Goal: Navigation & Orientation: Find specific page/section

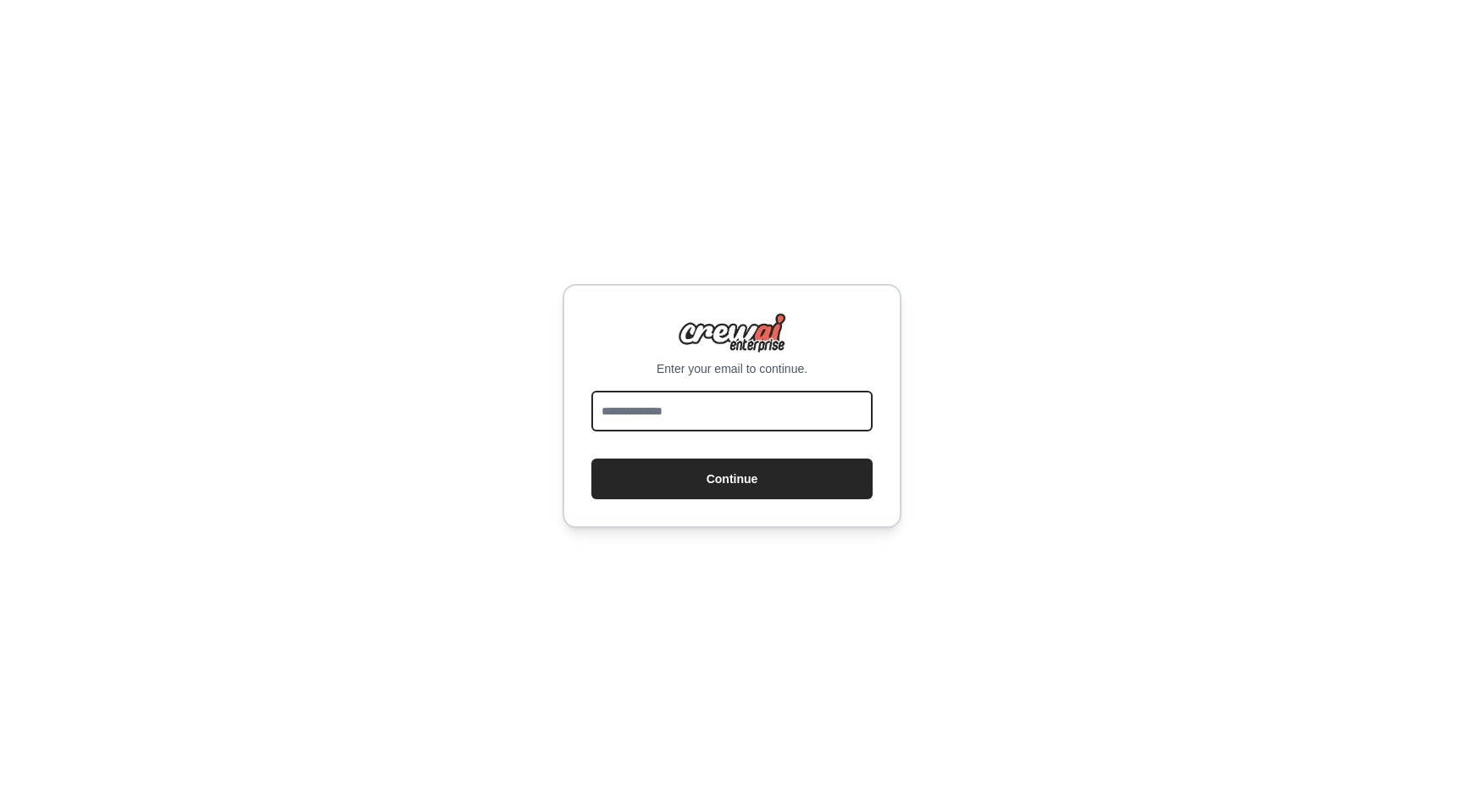
click at [766, 424] on input "email" at bounding box center [732, 410] width 281 height 40
type input "**********"
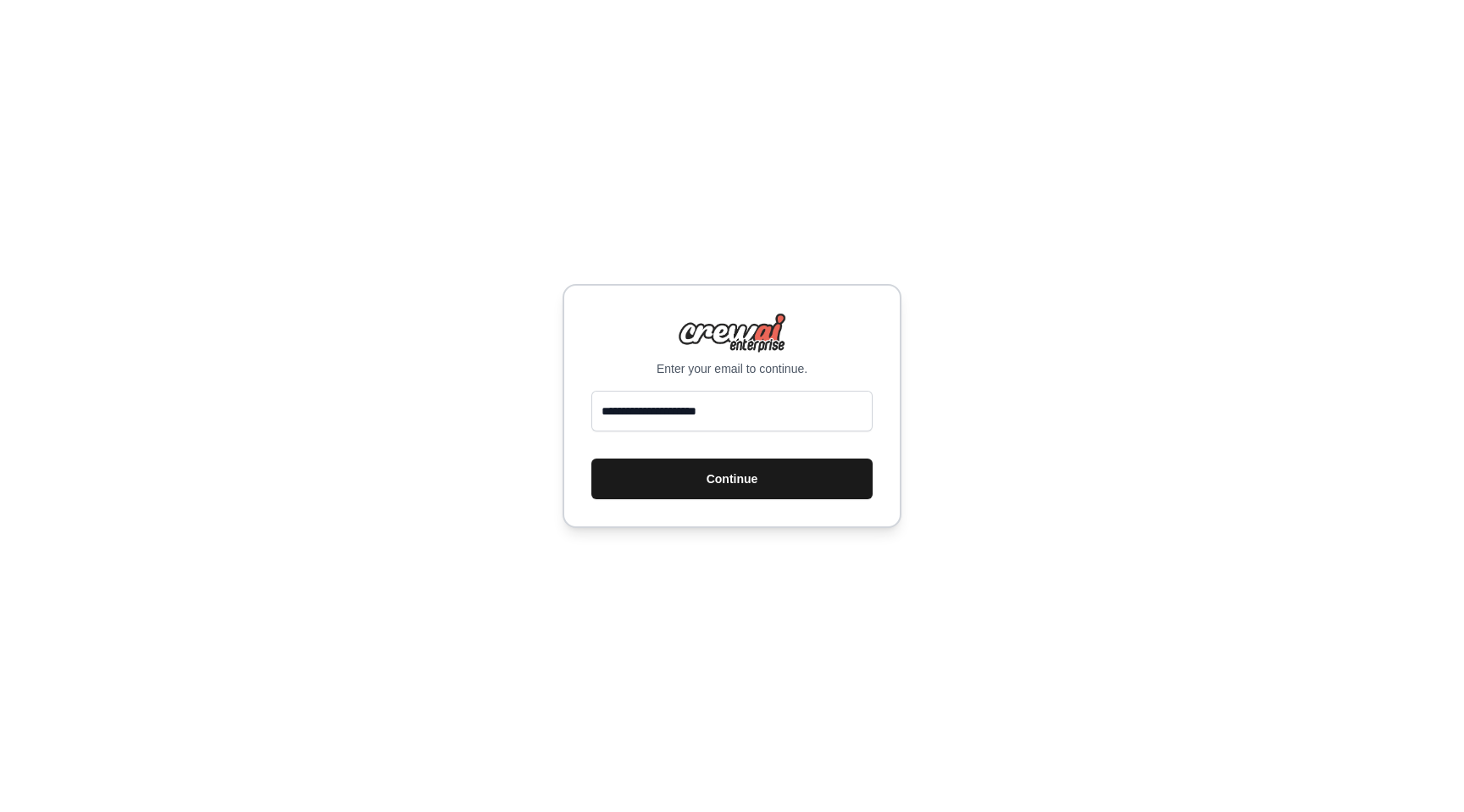
click at [775, 480] on button "Continue" at bounding box center [732, 478] width 281 height 40
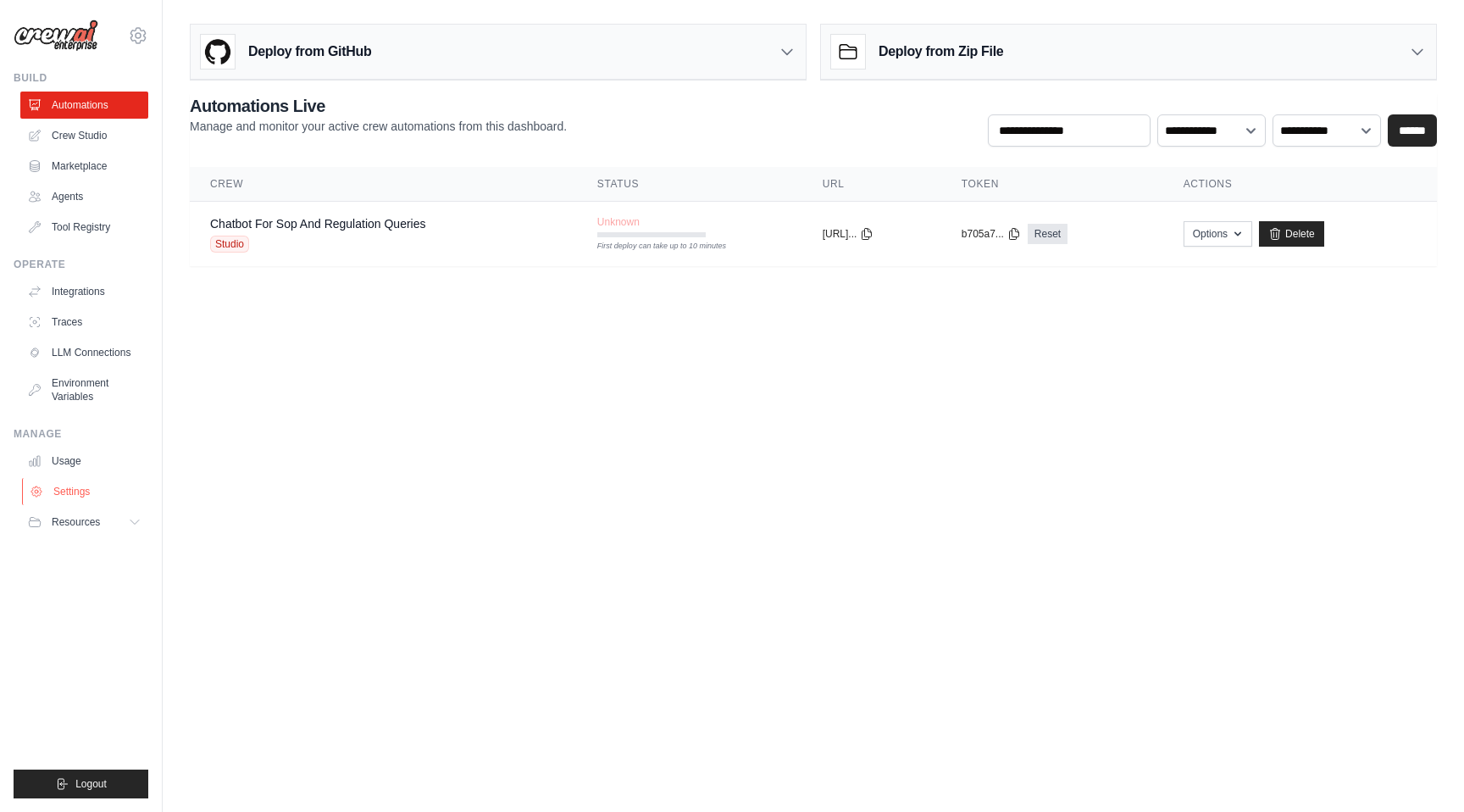
click at [78, 495] on link "Settings" at bounding box center [86, 492] width 128 height 28
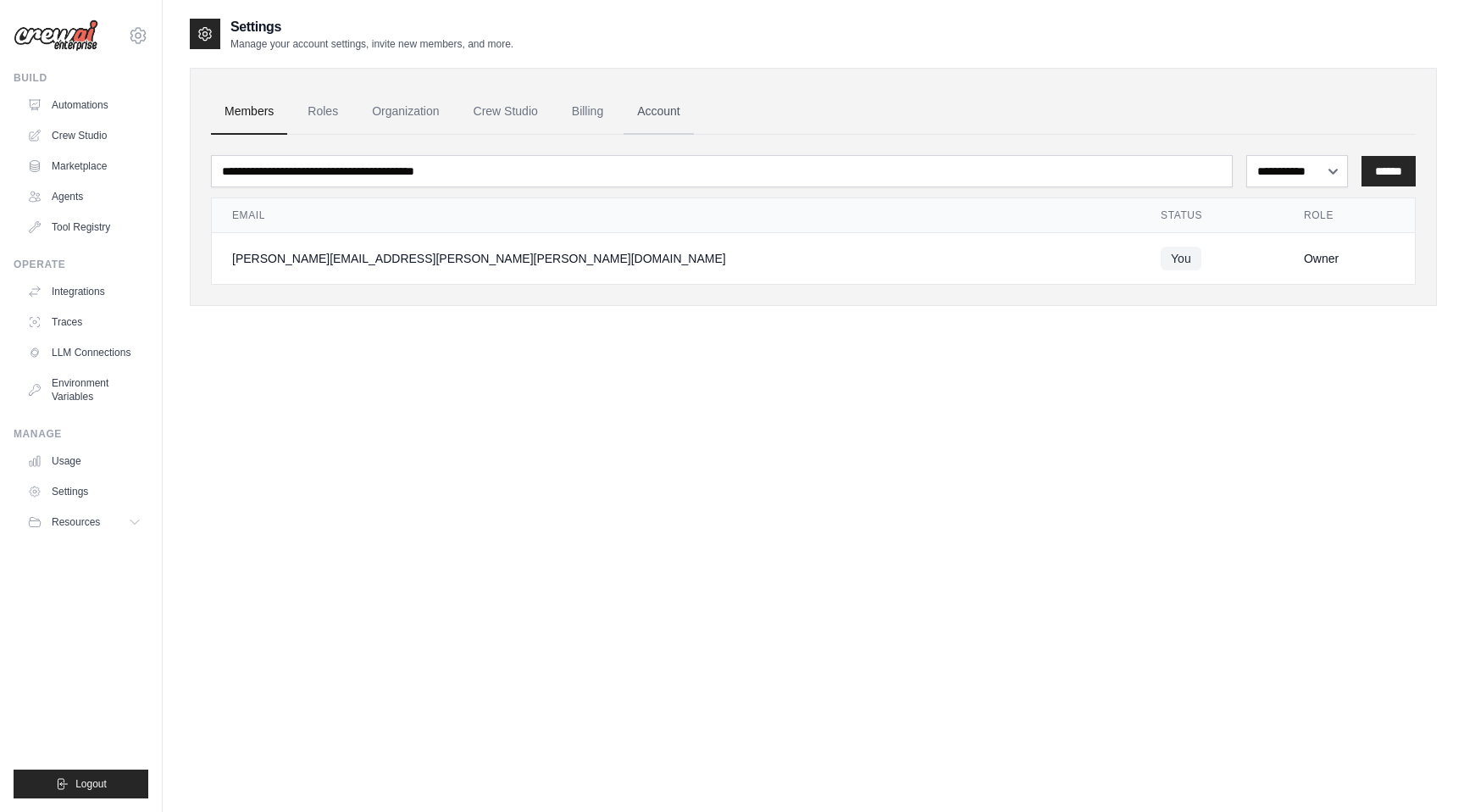
click at [656, 109] on link "Account" at bounding box center [659, 111] width 71 height 46
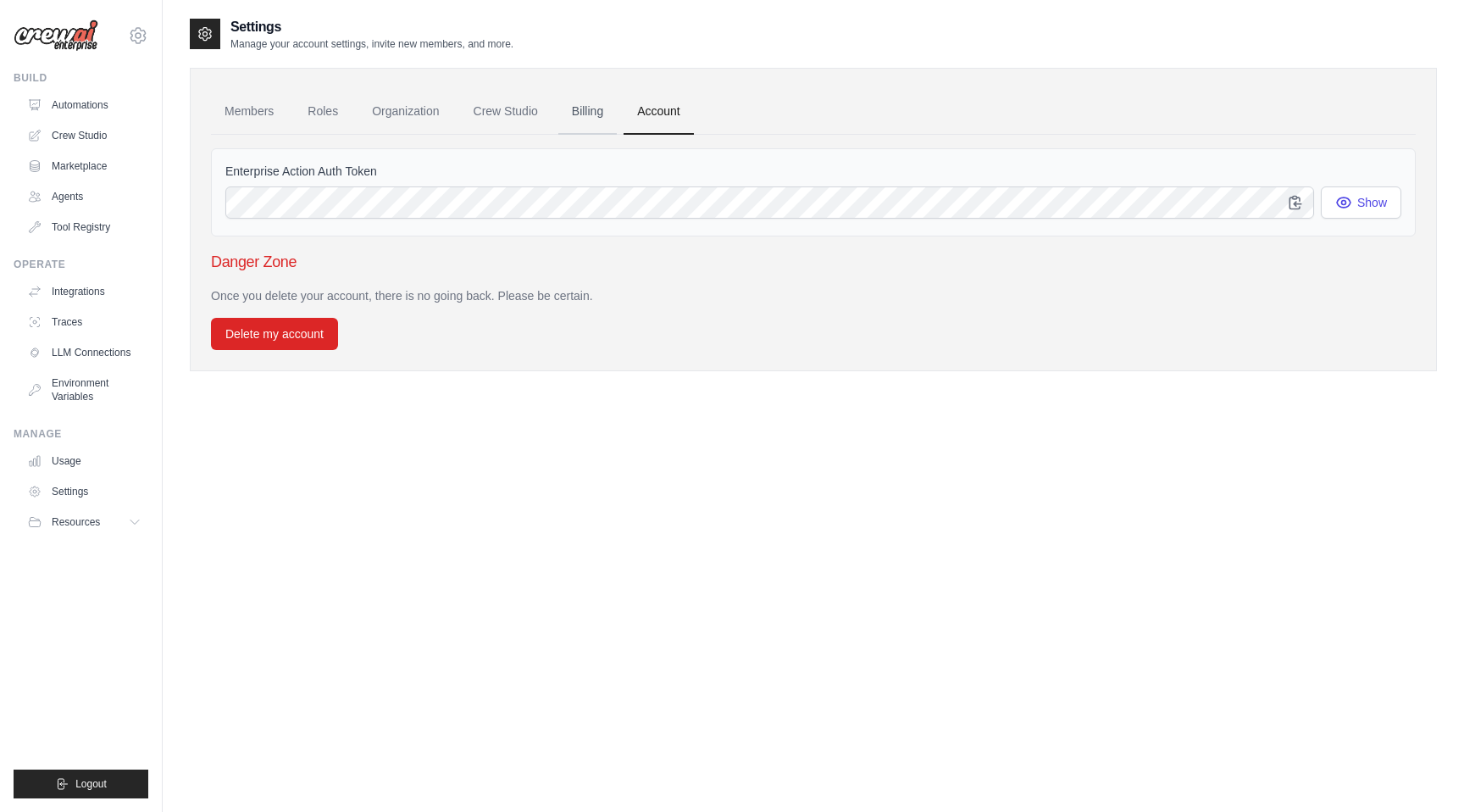
click at [579, 112] on link "Billing" at bounding box center [587, 111] width 58 height 46
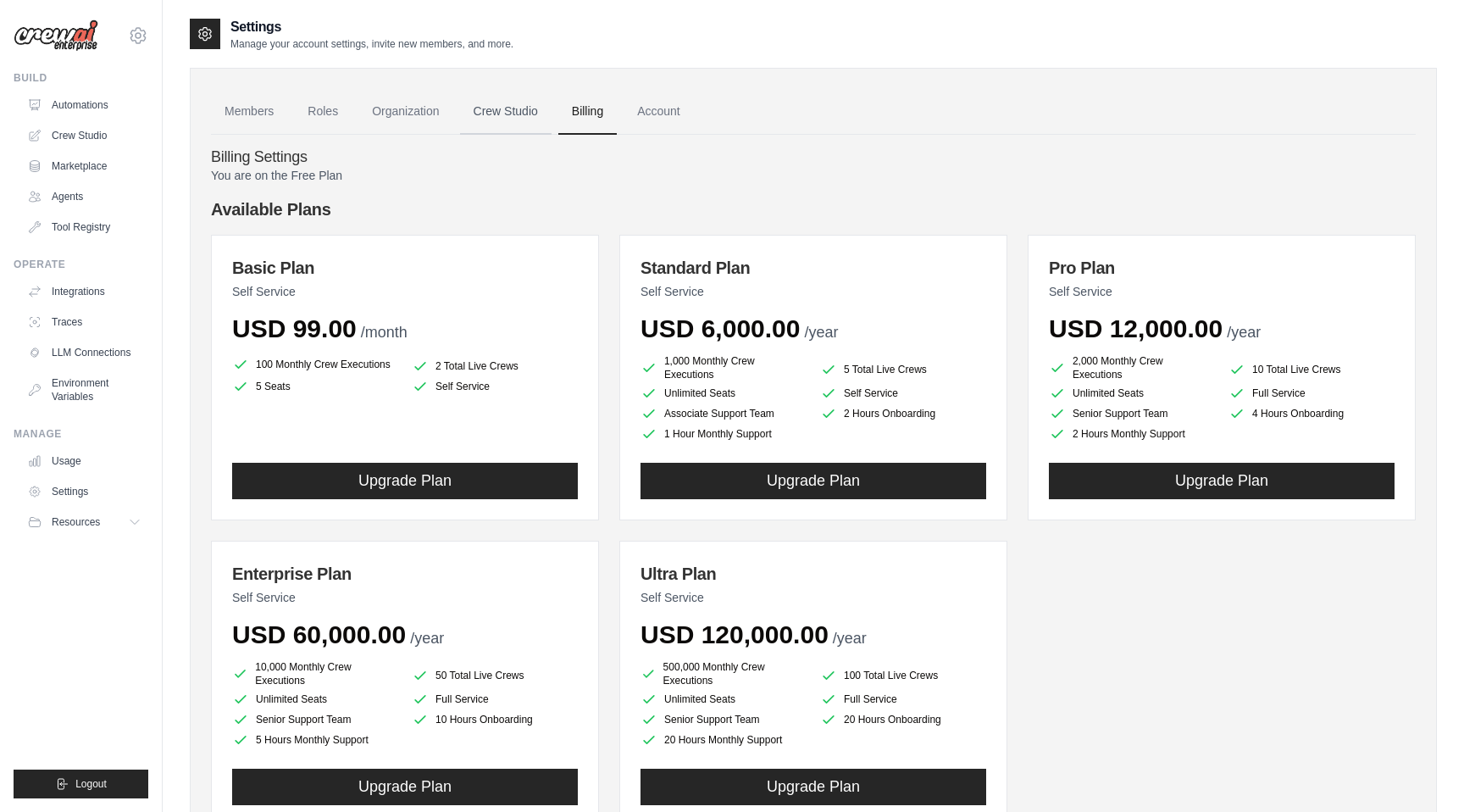
click at [505, 109] on link "Crew Studio" at bounding box center [506, 111] width 91 height 46
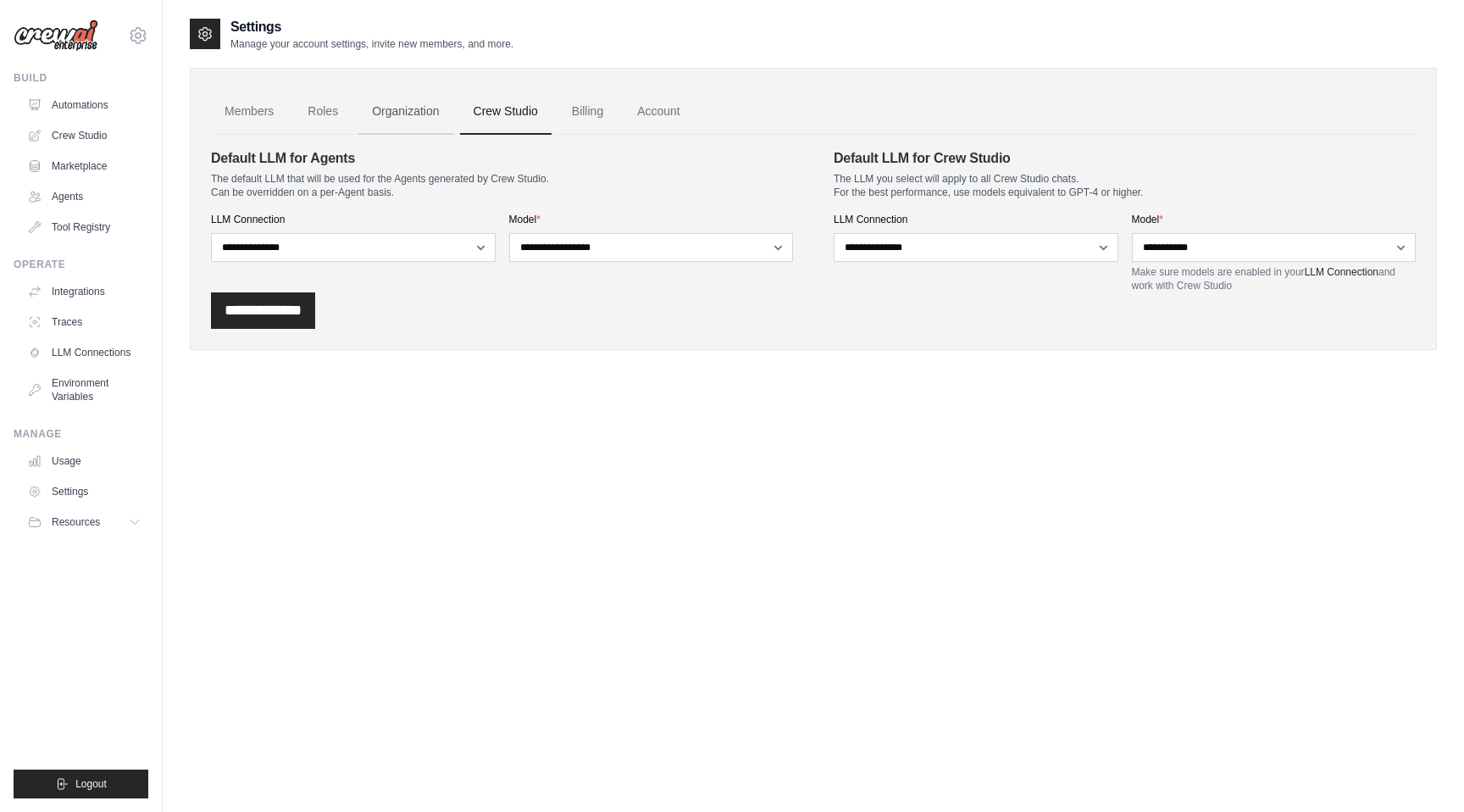
click at [393, 110] on link "Organization" at bounding box center [405, 111] width 94 height 46
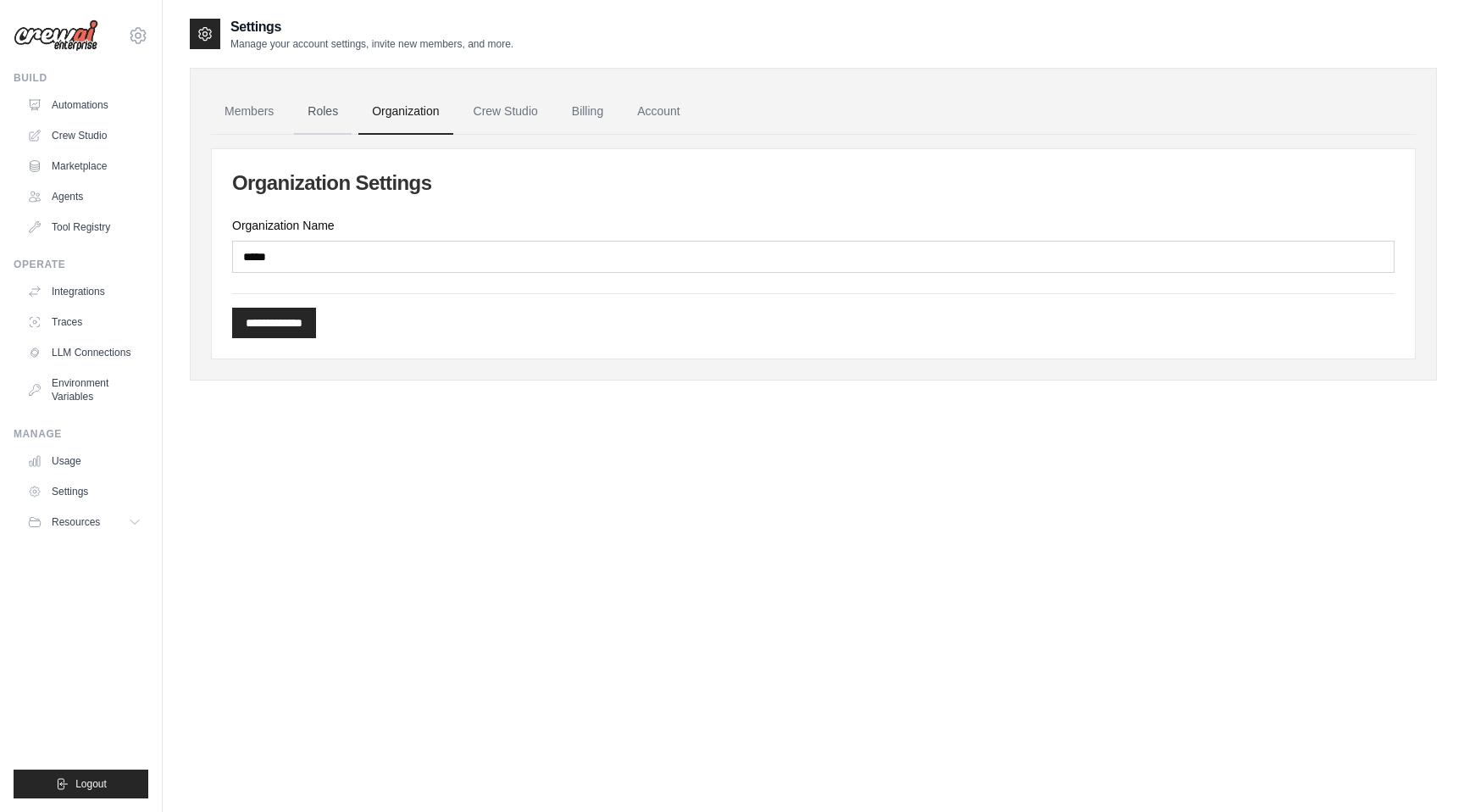
click at [329, 111] on link "Roles" at bounding box center [323, 111] width 58 height 46
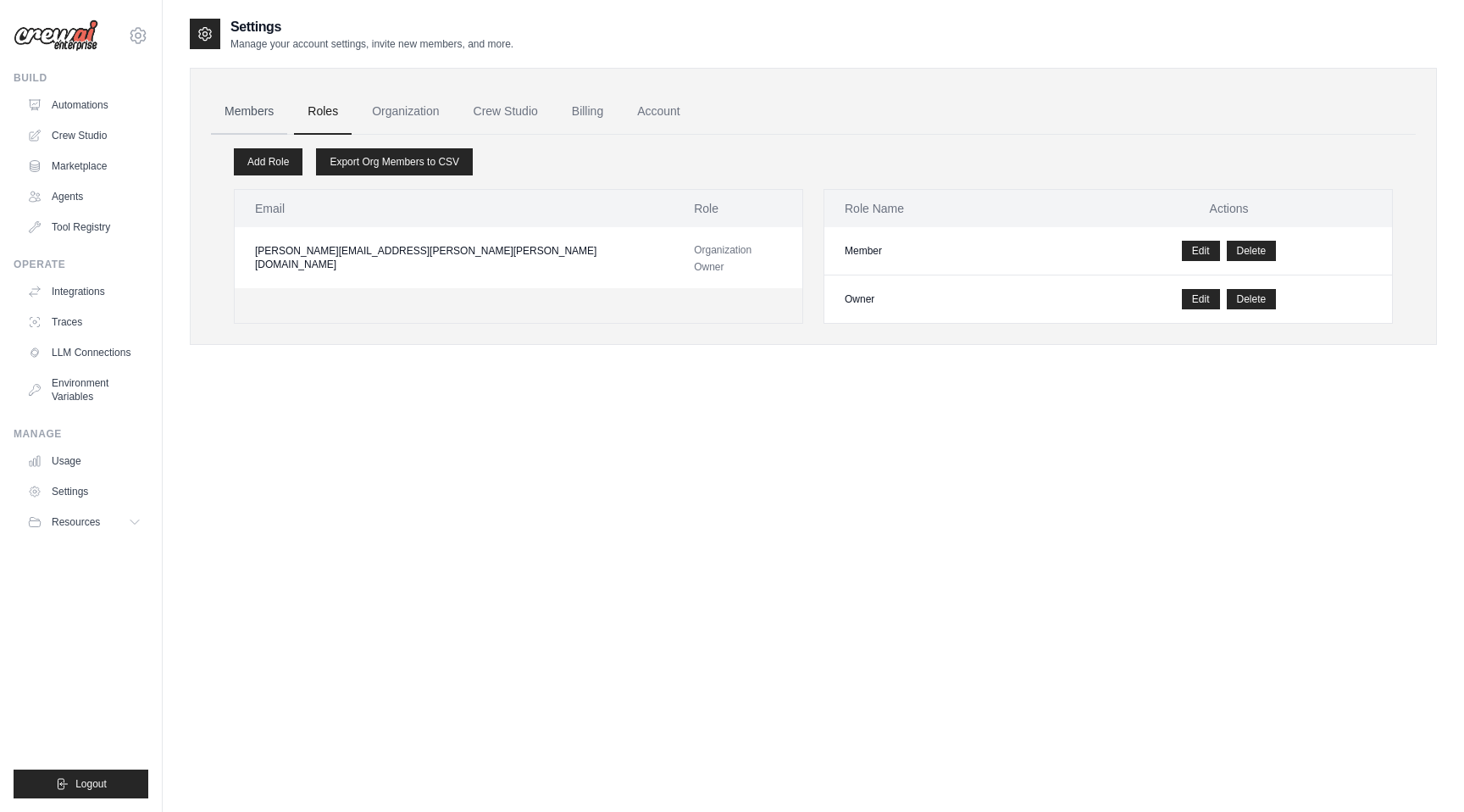
click at [259, 109] on link "Members" at bounding box center [249, 111] width 77 height 46
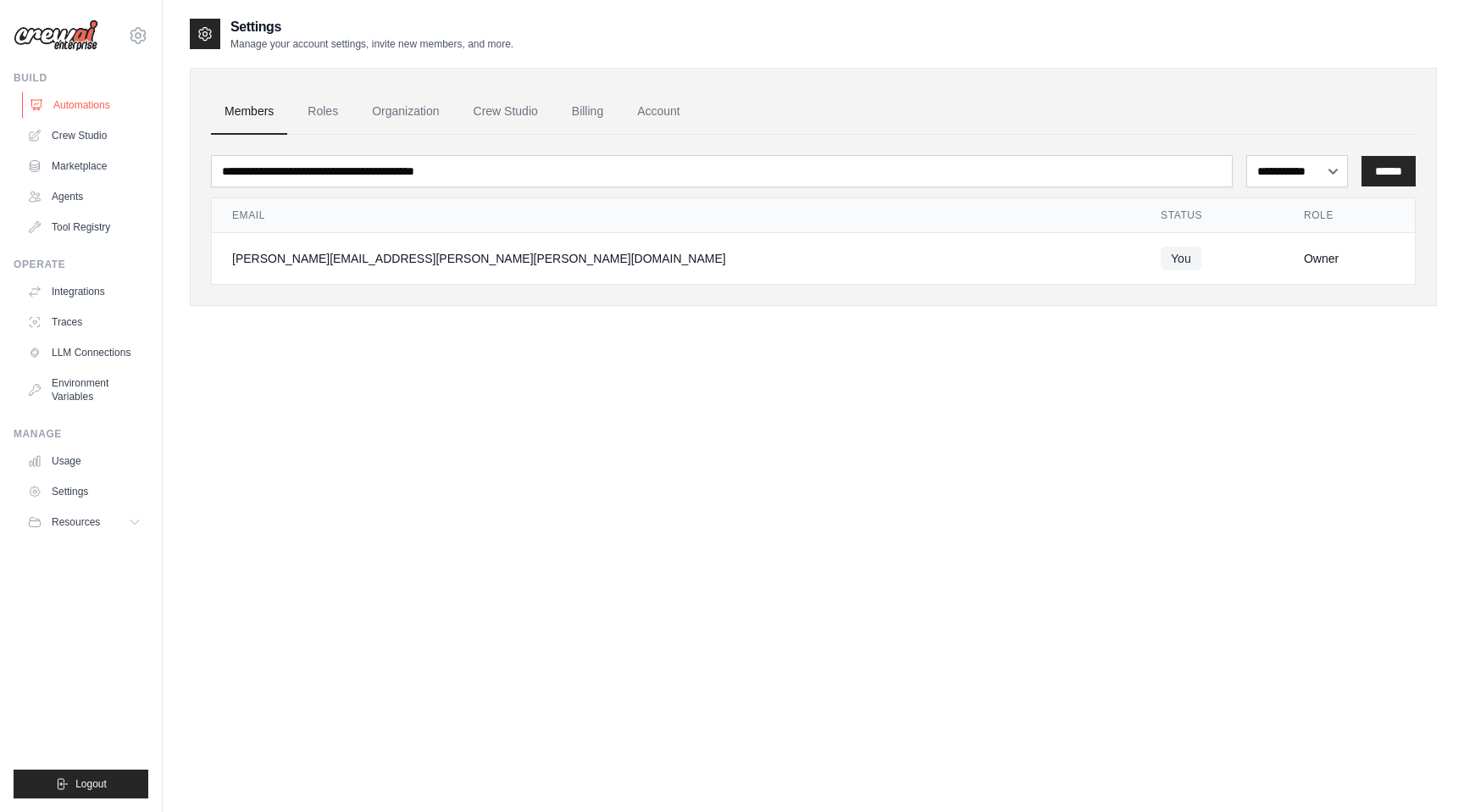
click at [89, 103] on link "Automations" at bounding box center [86, 105] width 128 height 28
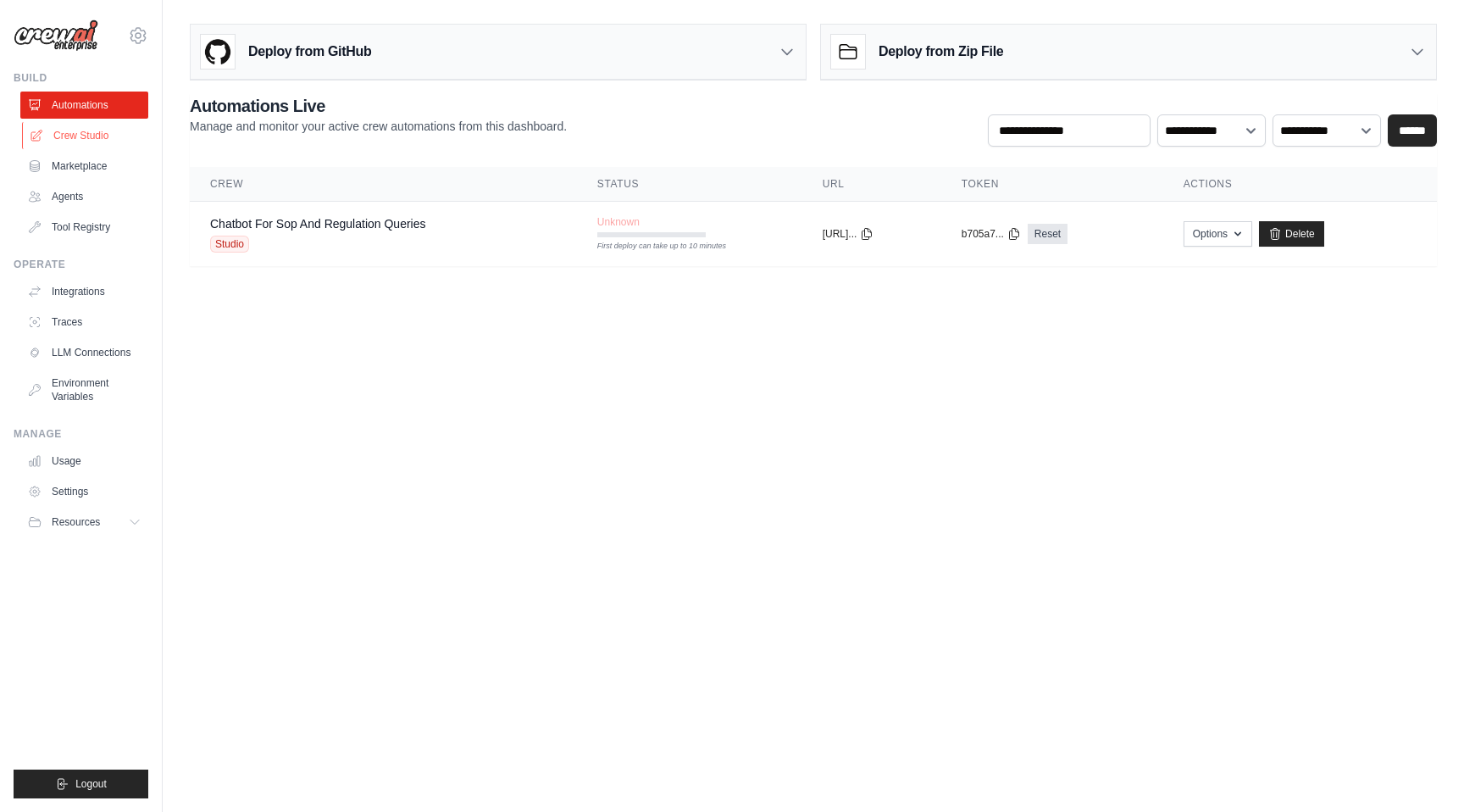
click at [89, 132] on link "Crew Studio" at bounding box center [86, 136] width 128 height 28
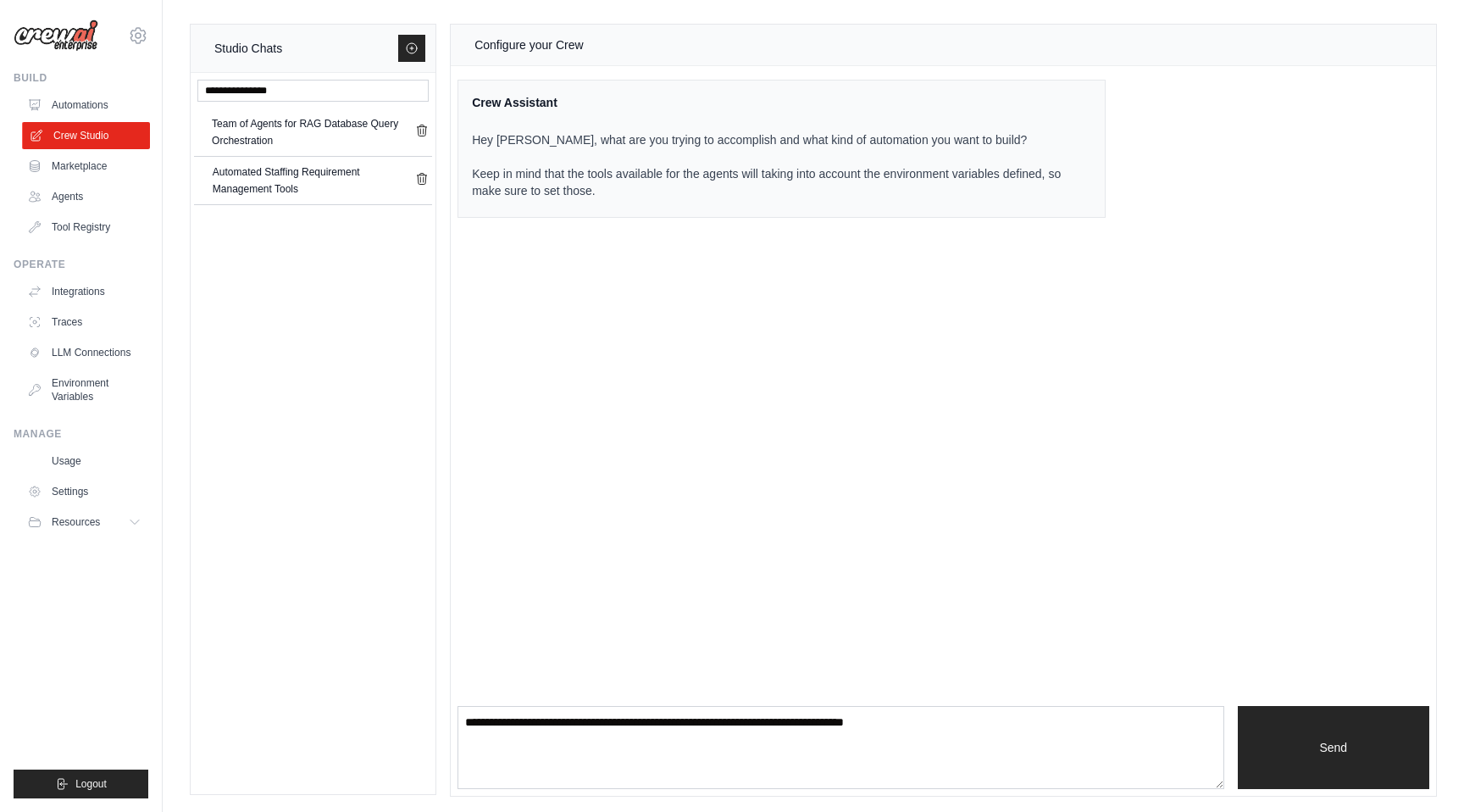
click at [100, 129] on link "Crew Studio" at bounding box center [86, 136] width 128 height 28
